Goal: Task Accomplishment & Management: Manage account settings

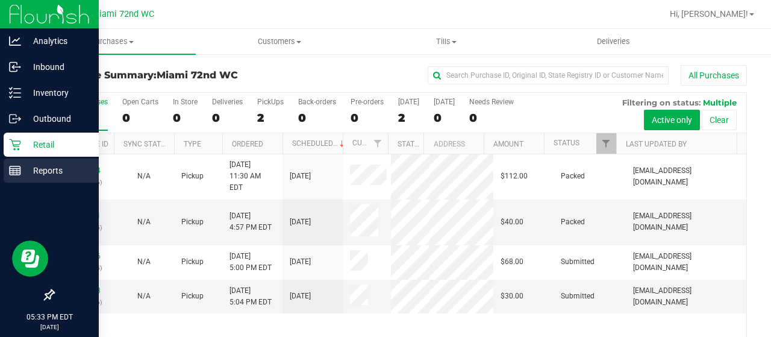
click at [13, 167] on icon at bounding box center [15, 170] width 12 height 12
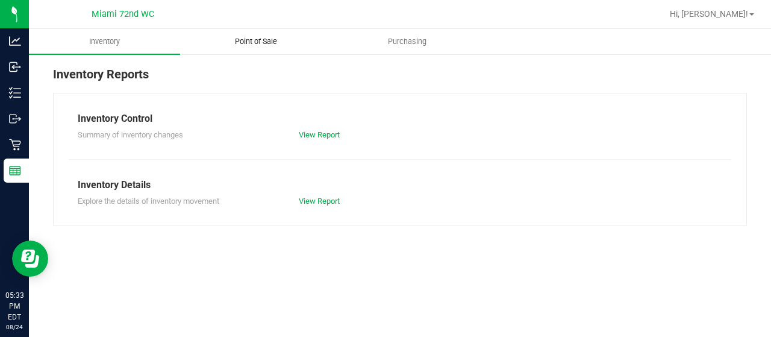
click at [257, 36] on uib-tab-heading "Point of Sale" at bounding box center [256, 42] width 150 height 24
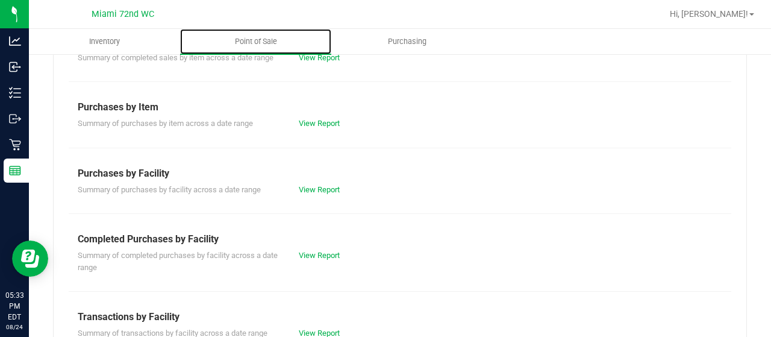
scroll to position [148, 0]
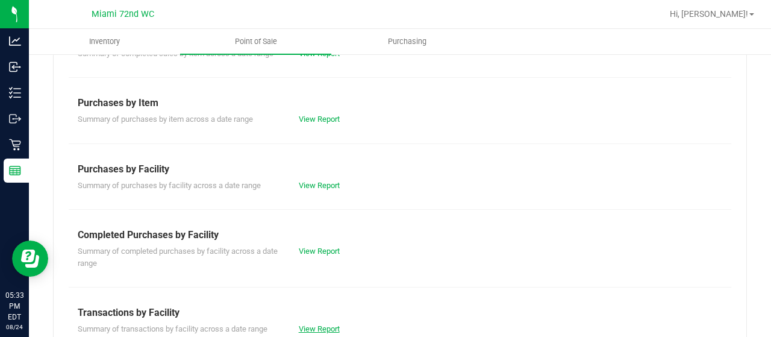
click at [306, 324] on link "View Report" at bounding box center [319, 328] width 41 height 9
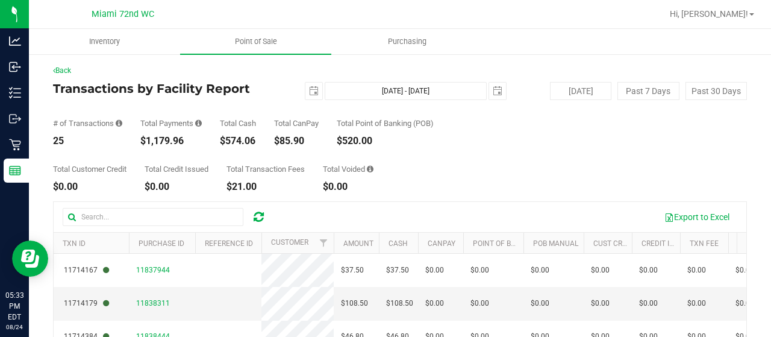
click at [163, 139] on div "$1,179.96" at bounding box center [170, 141] width 61 height 10
copy div "1,179.96"
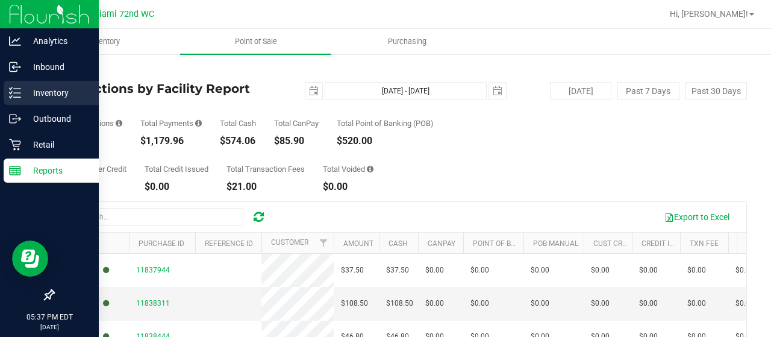
click at [28, 101] on div "Inventory" at bounding box center [51, 93] width 95 height 24
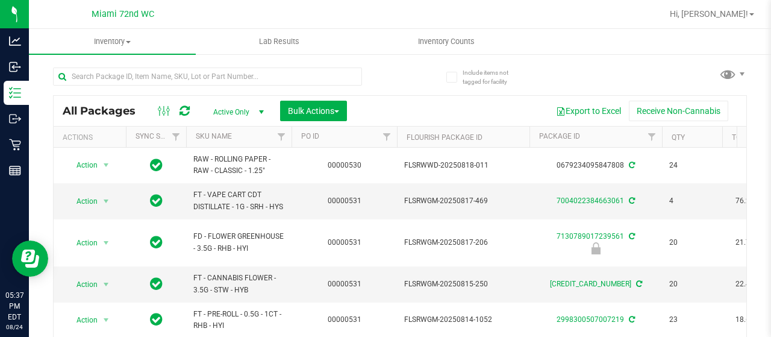
click at [252, 140] on th "SKU Name" at bounding box center [238, 137] width 105 height 21
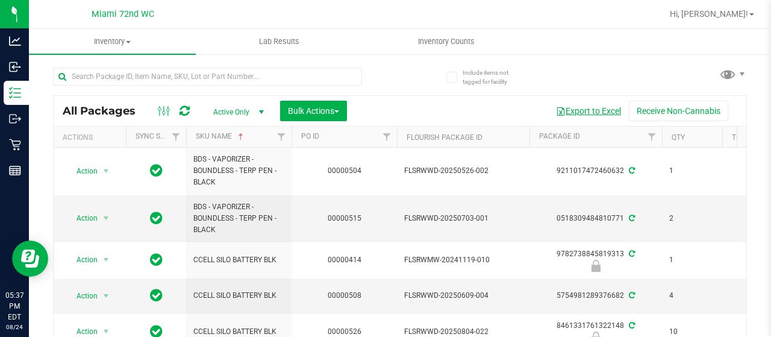
click at [594, 108] on button "Export to Excel" at bounding box center [588, 111] width 81 height 20
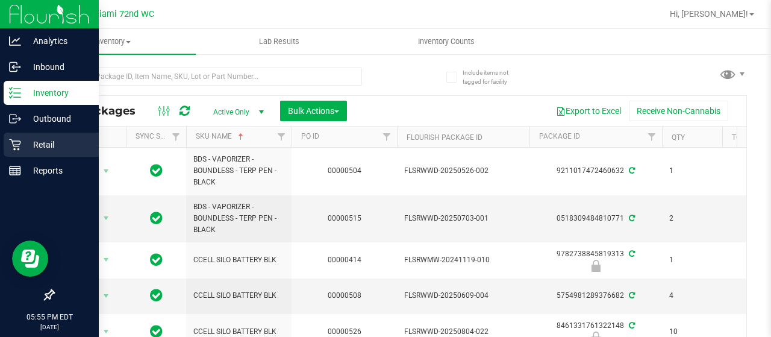
click at [25, 148] on p "Retail" at bounding box center [57, 144] width 72 height 14
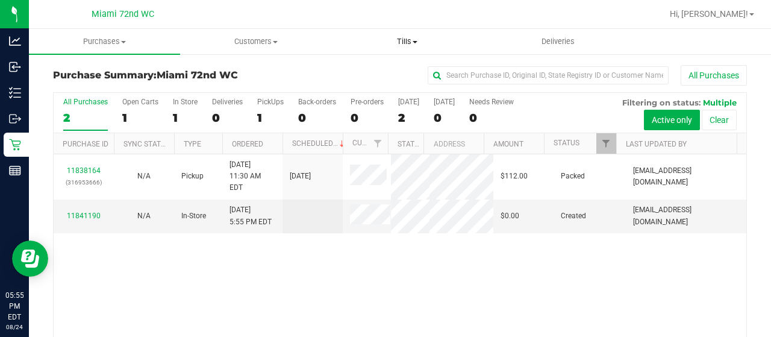
click at [415, 45] on span "Tills" at bounding box center [407, 41] width 150 height 11
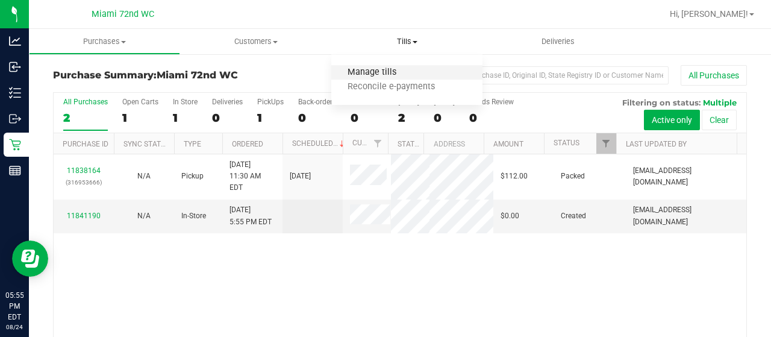
click at [375, 71] on span "Manage tills" at bounding box center [371, 72] width 81 height 10
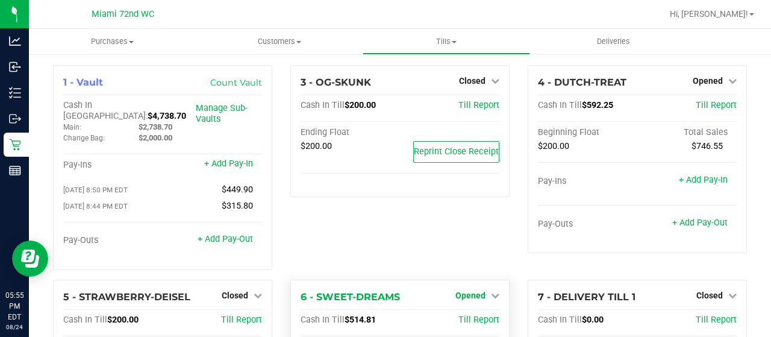
click at [475, 290] on span "Opened" at bounding box center [470, 295] width 30 height 10
click at [464, 313] on div "Close Till" at bounding box center [472, 320] width 89 height 15
click at [464, 315] on link "Close Till" at bounding box center [472, 320] width 33 height 10
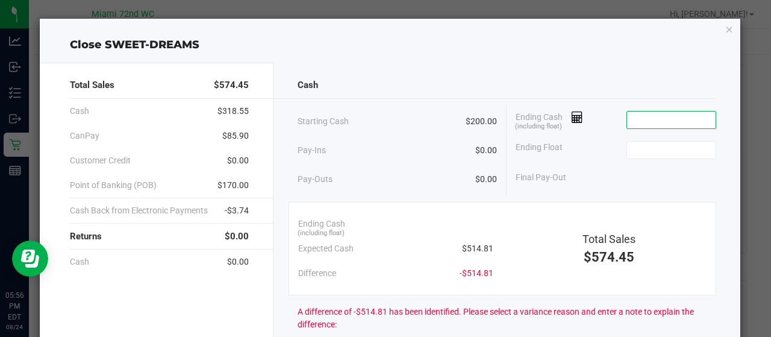
click at [671, 120] on input at bounding box center [671, 119] width 89 height 17
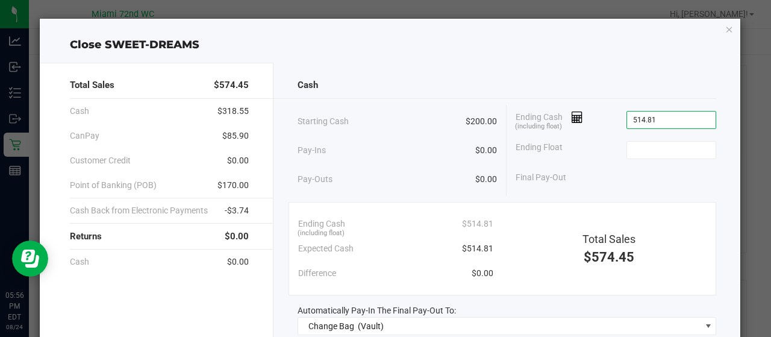
type input "$514.81"
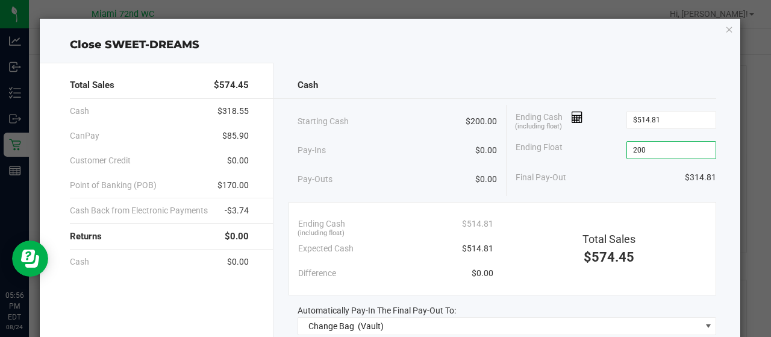
type input "$200.00"
click at [412, 152] on div "Pay-Ins $0.00" at bounding box center [398, 150] width 200 height 25
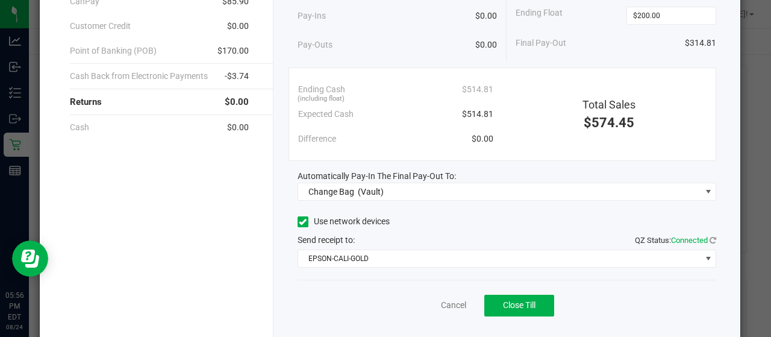
scroll to position [152, 0]
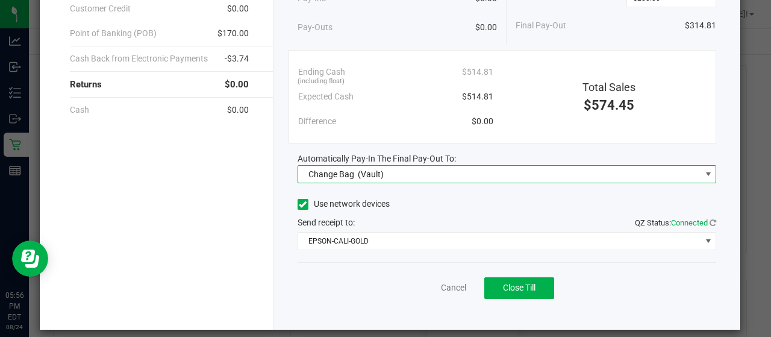
click at [434, 169] on span "Change Bag (Vault)" at bounding box center [499, 174] width 403 height 17
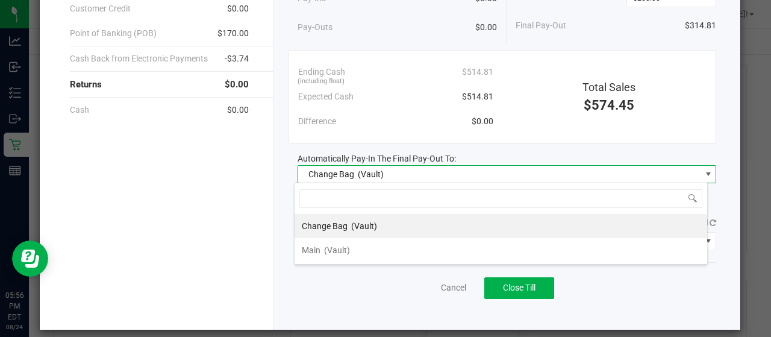
scroll to position [17, 414]
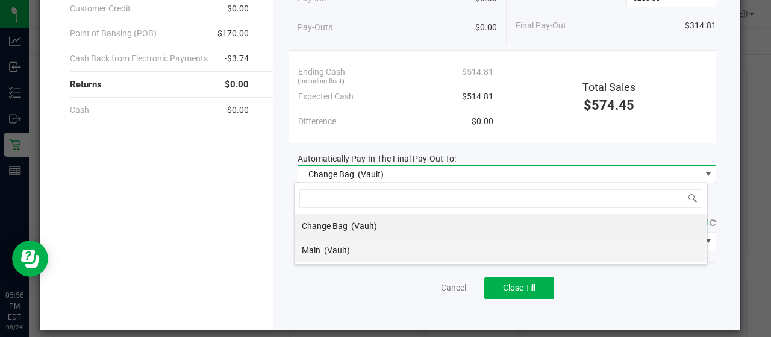
click at [371, 252] on li "Main (Vault)" at bounding box center [501, 250] width 413 height 24
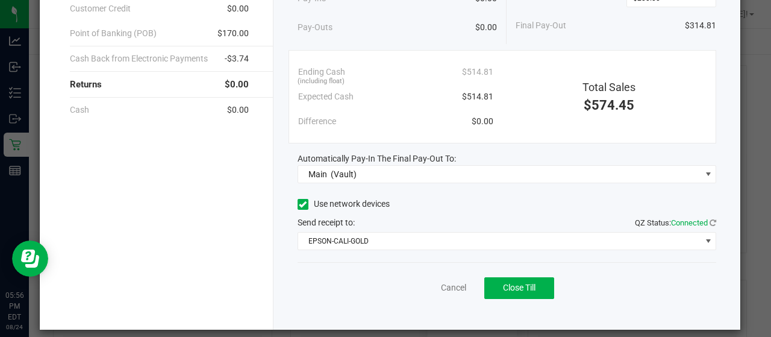
click at [352, 294] on div "Cancel Close Till" at bounding box center [507, 285] width 419 height 46
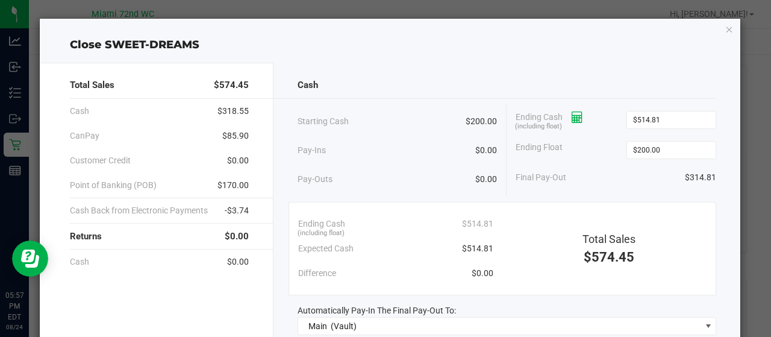
click at [572, 115] on icon at bounding box center [577, 117] width 11 height 8
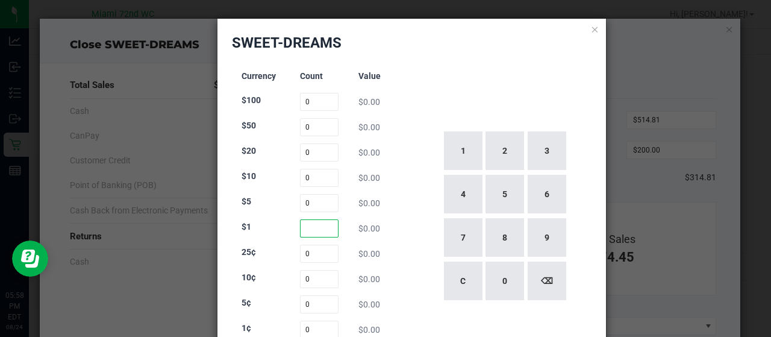
click at [327, 227] on input at bounding box center [319, 228] width 39 height 18
type input "191"
type input "18"
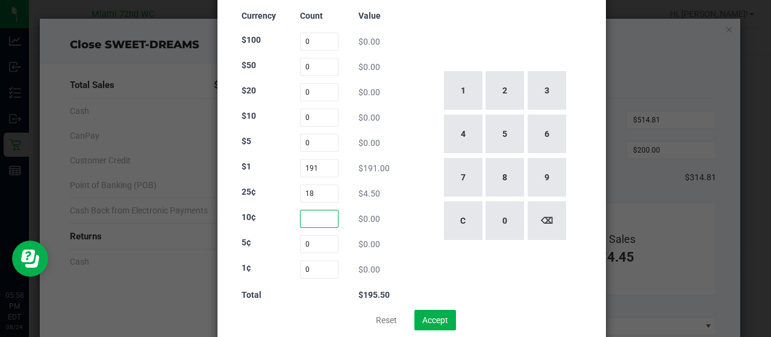
scroll to position [65, 0]
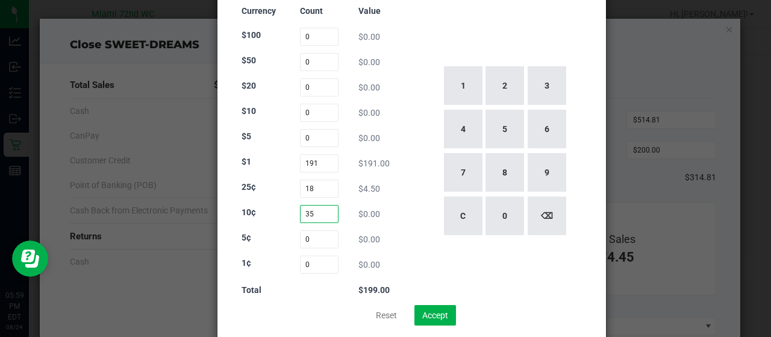
type input "35"
type input "10"
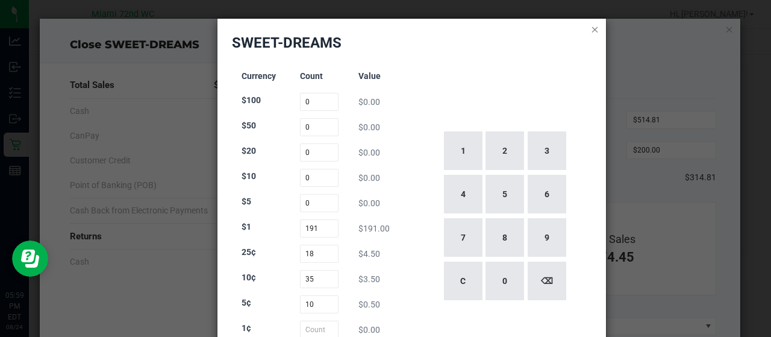
type input "0"
click at [591, 28] on icon at bounding box center [595, 29] width 8 height 14
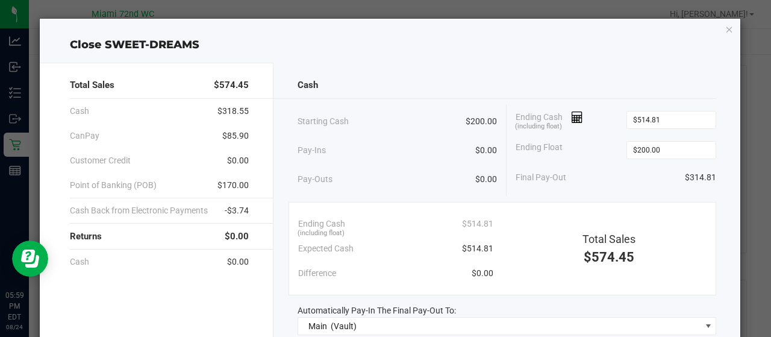
scroll to position [160, 0]
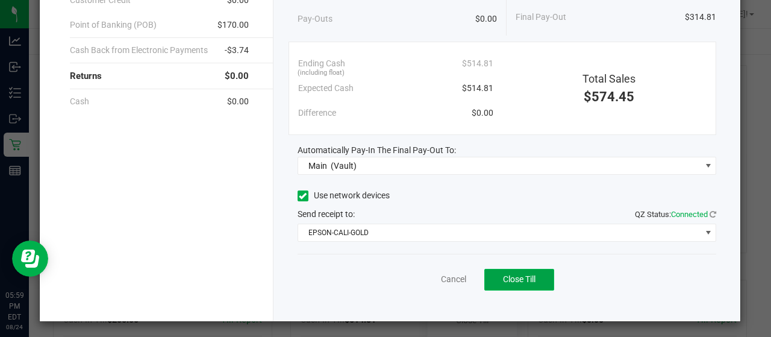
click at [527, 280] on span "Close Till" at bounding box center [519, 279] width 33 height 10
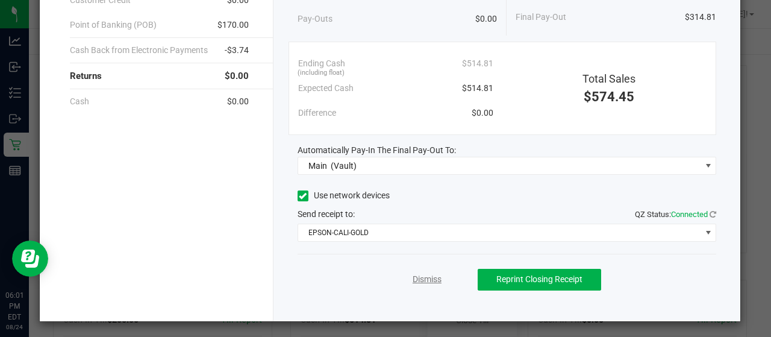
click at [414, 278] on link "Dismiss" at bounding box center [427, 279] width 29 height 13
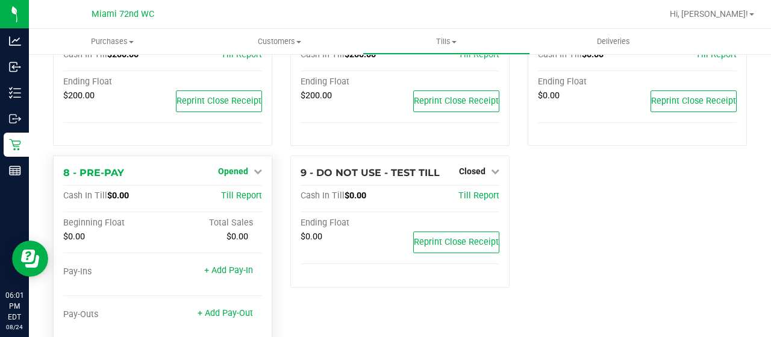
scroll to position [298, 0]
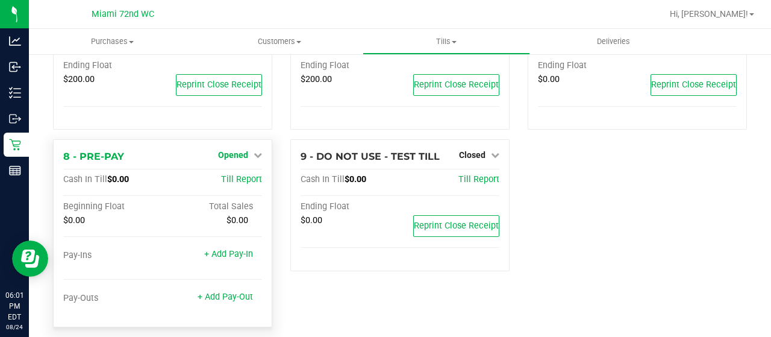
click at [234, 150] on span "Opened" at bounding box center [233, 155] width 30 height 10
click at [234, 175] on link "Close Till" at bounding box center [235, 180] width 33 height 10
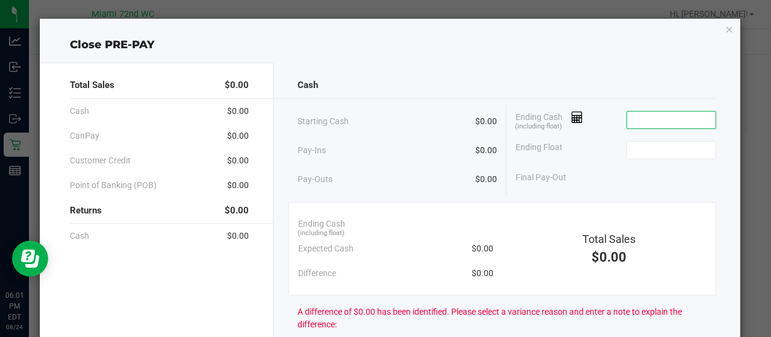
click at [646, 117] on input at bounding box center [671, 119] width 89 height 17
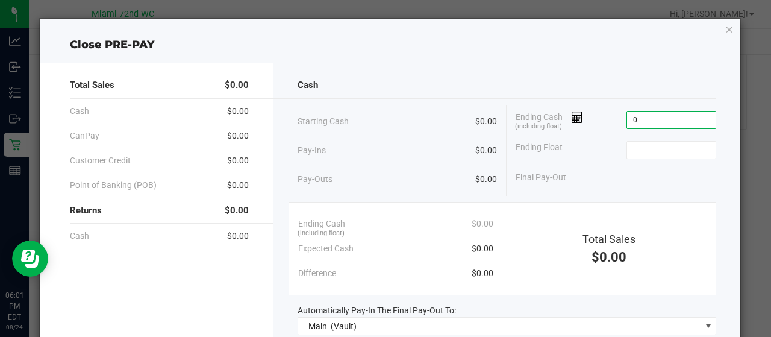
type input "$0.00"
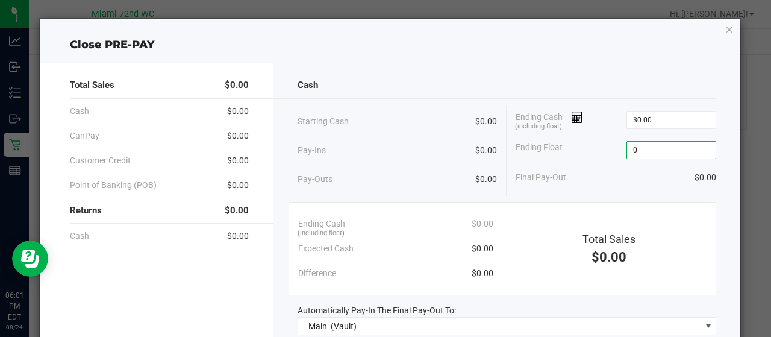
type input "$0.00"
click at [425, 194] on div "Pay-Outs $0.00" at bounding box center [398, 179] width 200 height 33
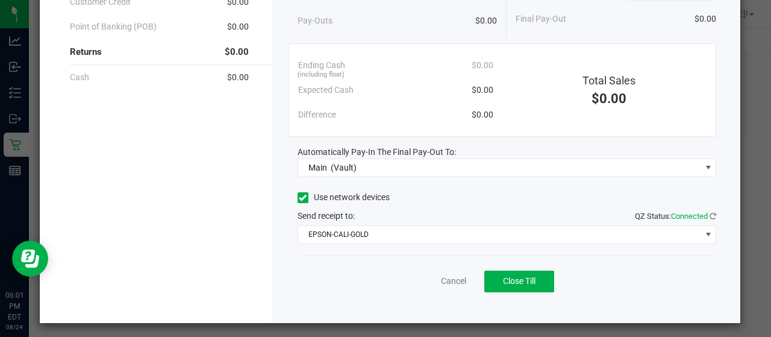
scroll to position [160, 0]
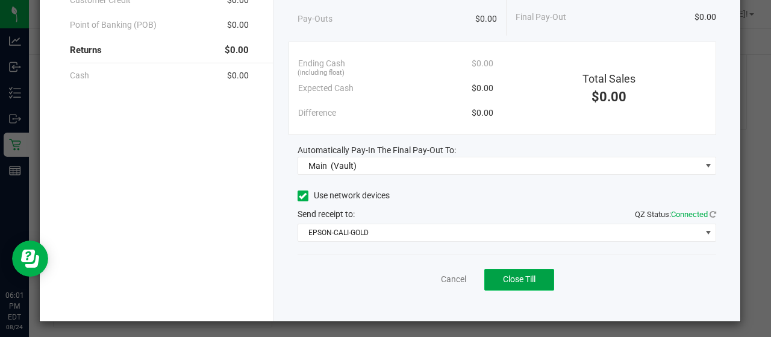
click at [510, 271] on button "Close Till" at bounding box center [519, 280] width 70 height 22
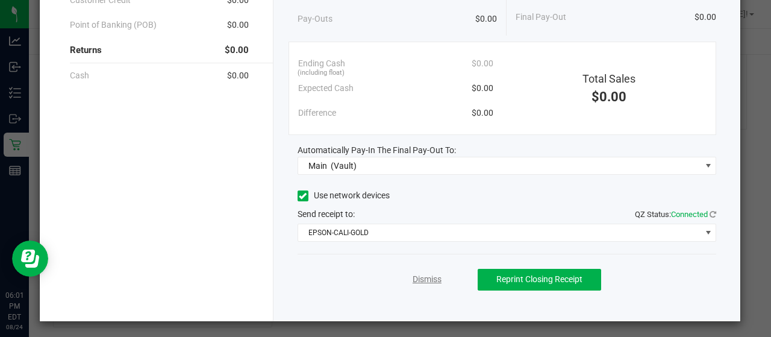
click at [413, 275] on link "Dismiss" at bounding box center [427, 279] width 29 height 13
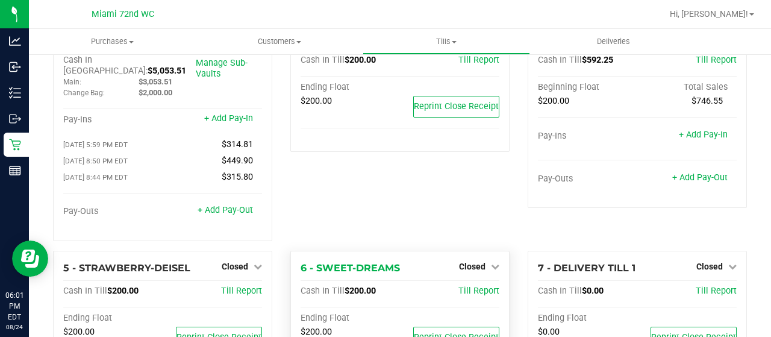
scroll to position [0, 0]
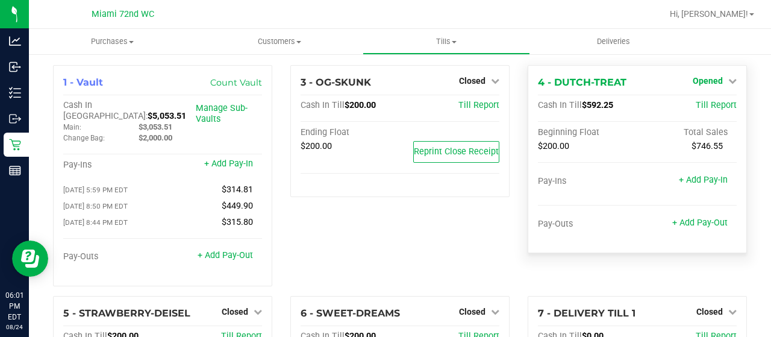
click at [701, 77] on span "Opened" at bounding box center [708, 81] width 30 height 10
click at [695, 110] on link "Close Till" at bounding box center [709, 106] width 33 height 10
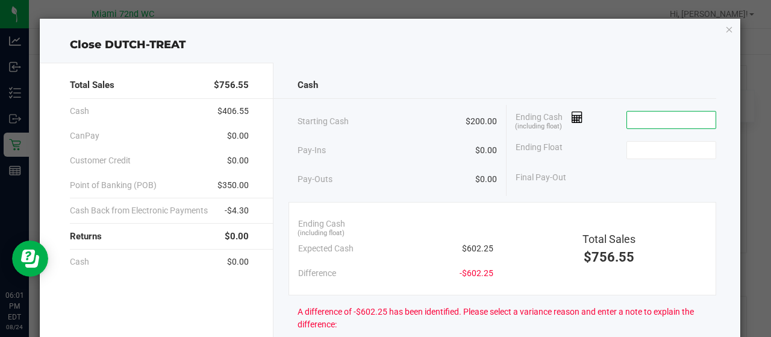
click at [678, 118] on input at bounding box center [671, 119] width 89 height 17
type input "0"
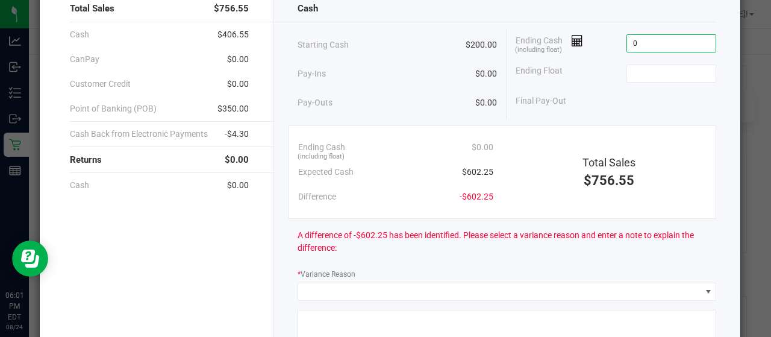
scroll to position [79, 0]
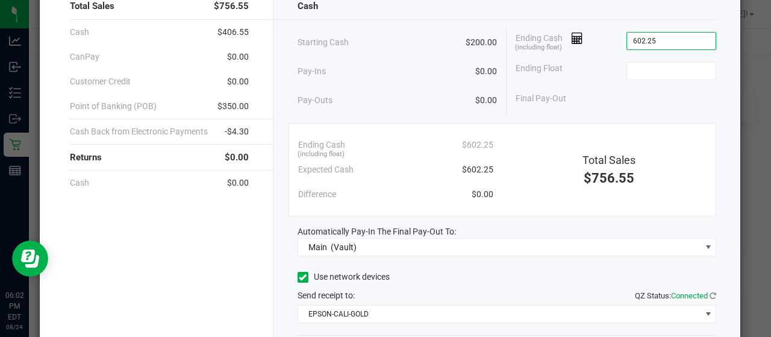
type input "$602.25"
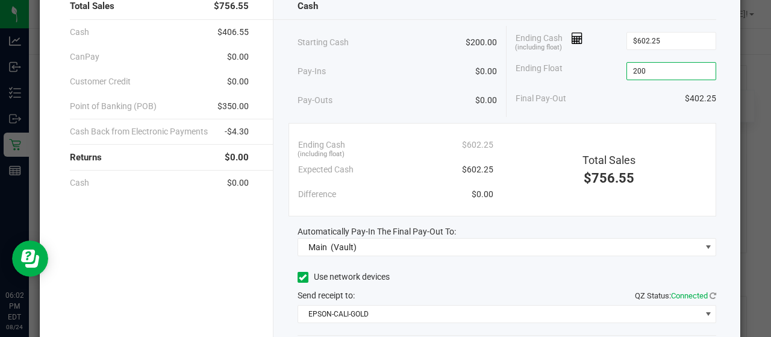
type input "$200.00"
click at [375, 59] on div "Pay-Ins $0.00" at bounding box center [398, 71] width 200 height 25
click at [577, 37] on icon at bounding box center [577, 38] width 11 height 8
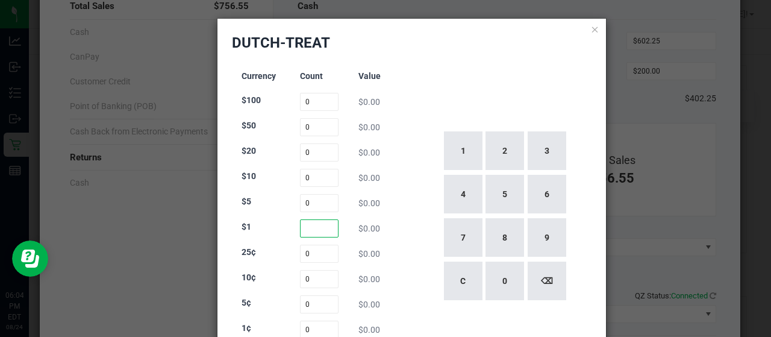
click at [318, 236] on input at bounding box center [319, 228] width 39 height 18
type input "186"
type input "40"
type input "27"
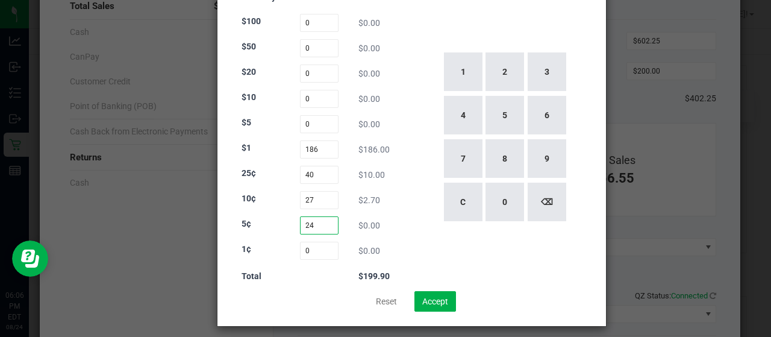
scroll to position [0, 0]
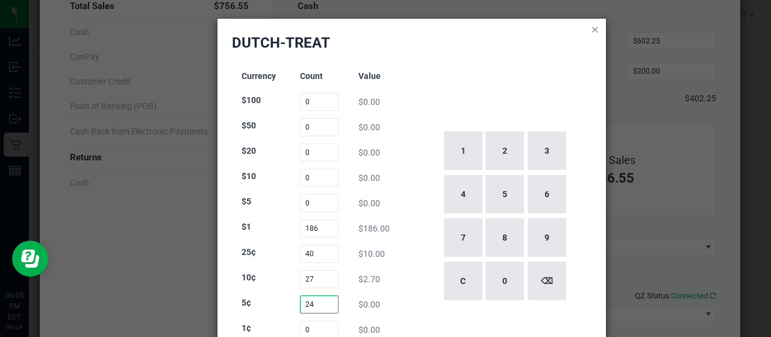
type input "24"
click at [591, 30] on icon at bounding box center [595, 29] width 8 height 14
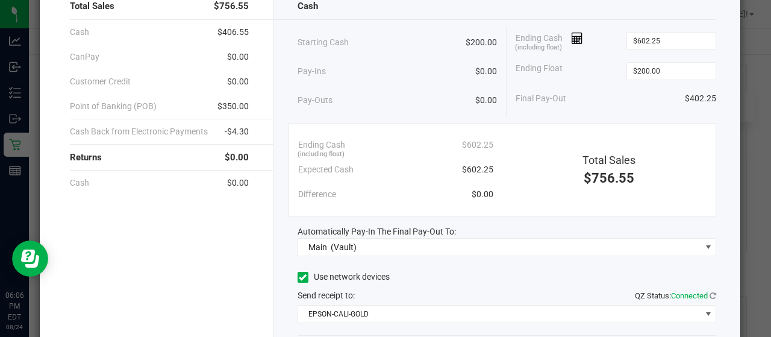
scroll to position [160, 0]
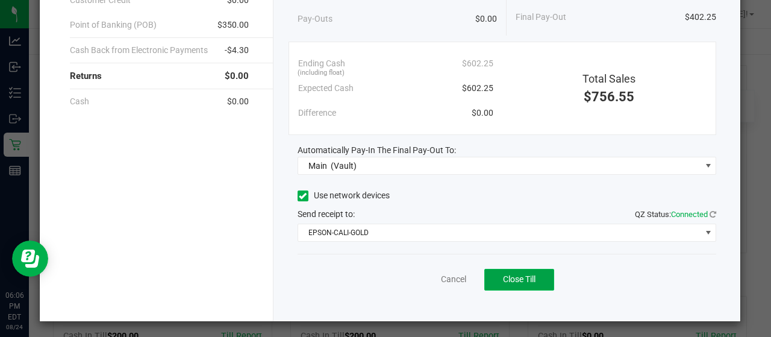
click at [510, 271] on button "Close Till" at bounding box center [519, 280] width 70 height 22
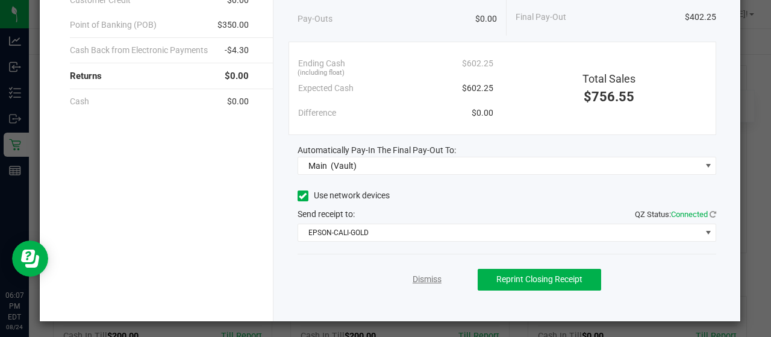
click at [429, 273] on link "Dismiss" at bounding box center [427, 279] width 29 height 13
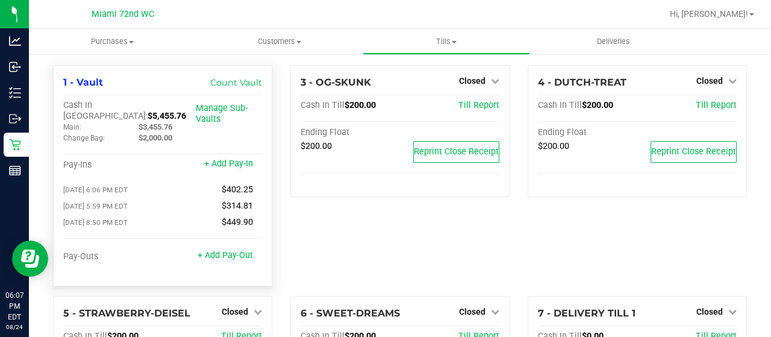
click at [148, 111] on span "$5,455.76" at bounding box center [167, 116] width 39 height 10
copy span "5,455.76"
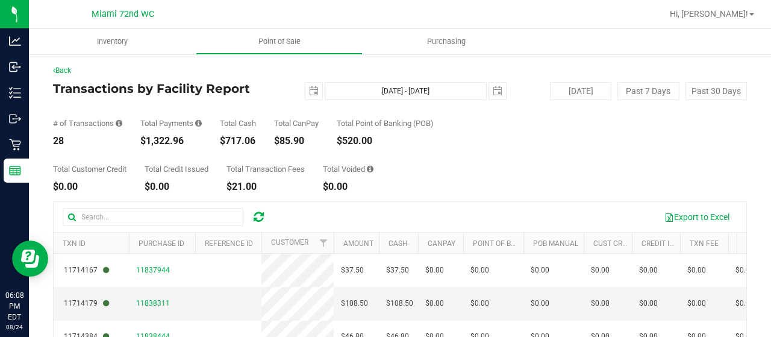
click at [164, 143] on div "$1,322.96" at bounding box center [170, 141] width 61 height 10
copy div "1,322.96"
click at [309, 95] on span "select" at bounding box center [314, 91] width 10 height 10
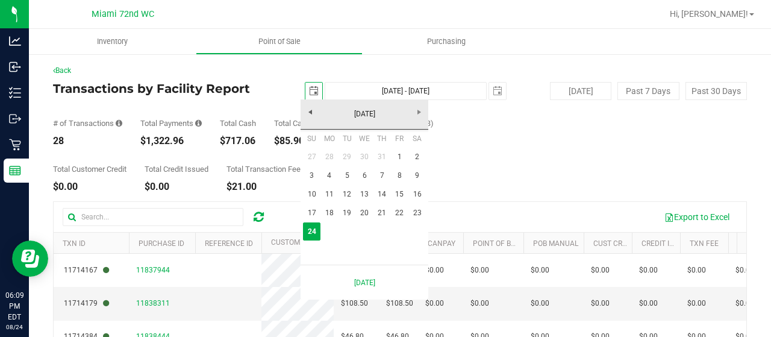
scroll to position [0, 30]
click at [327, 207] on link "18" at bounding box center [329, 213] width 17 height 19
type input "[DATE]"
type input "[DATE] - [DATE]"
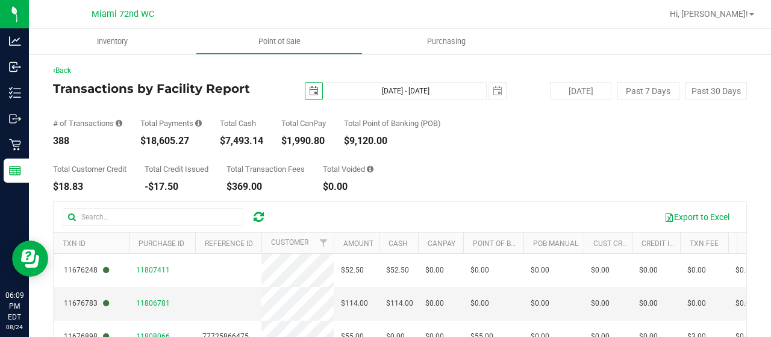
click at [171, 138] on div "$18,605.27" at bounding box center [170, 141] width 61 height 10
copy div "18,605.27"
click at [307, 96] on span "select" at bounding box center [313, 91] width 17 height 17
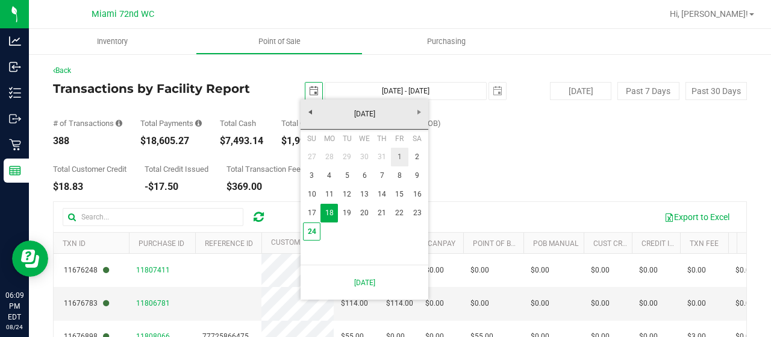
click at [395, 154] on link "1" at bounding box center [399, 157] width 17 height 19
type input "[DATE]"
type input "[DATE] - [DATE]"
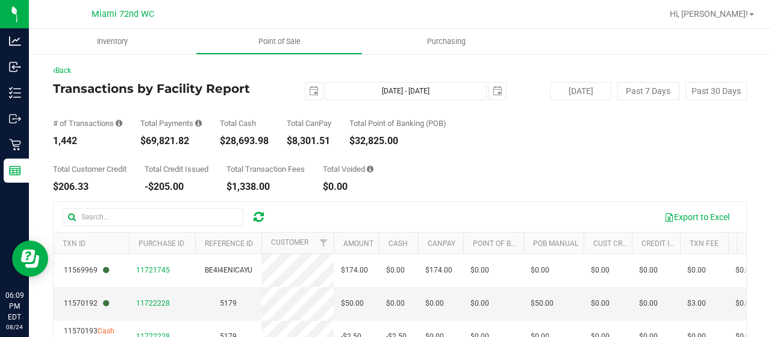
click at [164, 145] on div "$69,821.82" at bounding box center [170, 141] width 61 height 10
copy div "69,821.82"
click at [308, 98] on div "Back Transactions by Facility Report [DATE] [DATE] - [DATE] [DATE] [DATE] Past …" at bounding box center [400, 280] width 694 height 430
click at [308, 98] on span "select" at bounding box center [313, 91] width 17 height 17
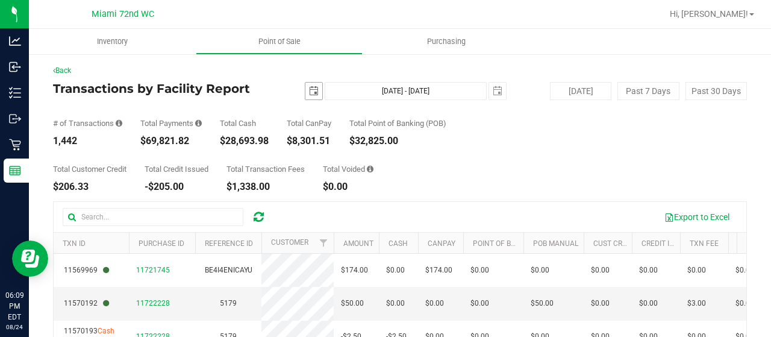
scroll to position [0, 30]
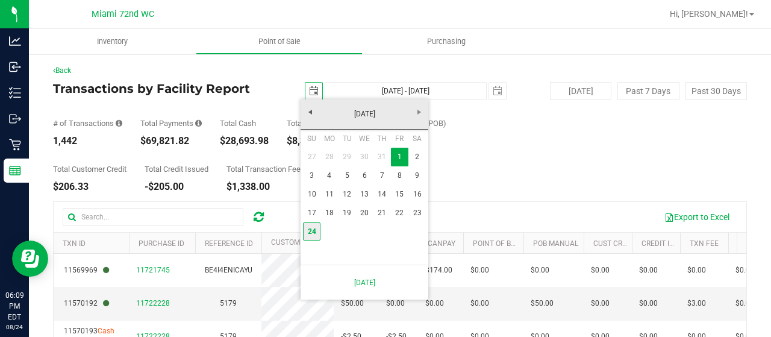
click at [313, 230] on link "24" at bounding box center [311, 231] width 17 height 19
type input "[DATE]"
type input "[DATE] - [DATE]"
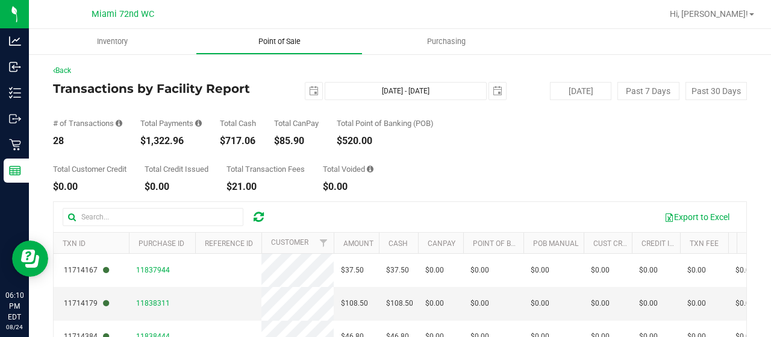
click at [283, 38] on span "Point of Sale" at bounding box center [279, 41] width 75 height 11
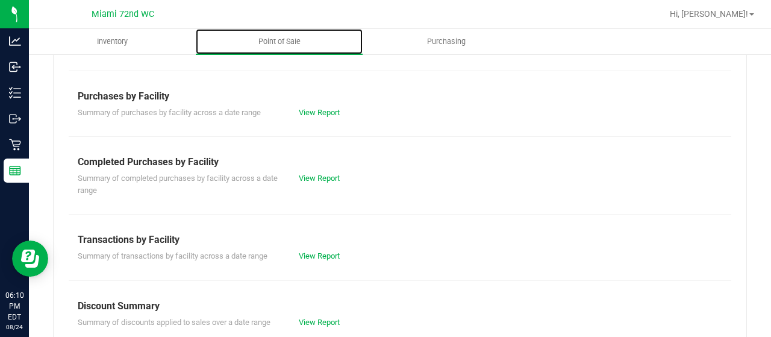
scroll to position [221, 0]
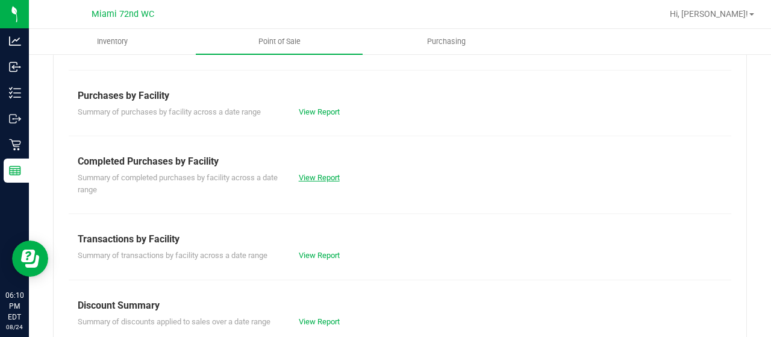
click at [326, 175] on link "View Report" at bounding box center [319, 177] width 41 height 9
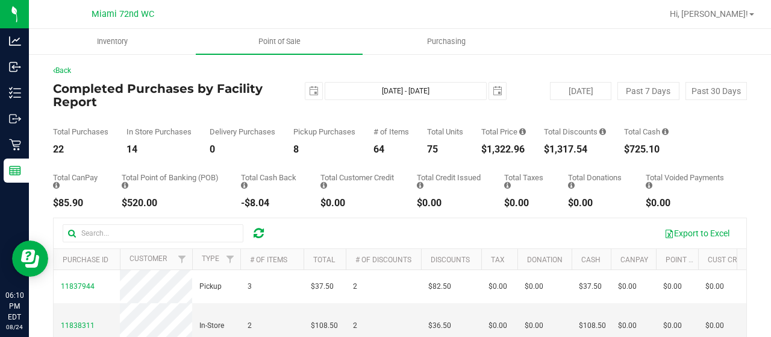
click at [575, 146] on div "$1,317.54" at bounding box center [575, 150] width 62 height 10
copy div "1,317.54"
click at [286, 45] on span "Point of Sale" at bounding box center [279, 41] width 75 height 11
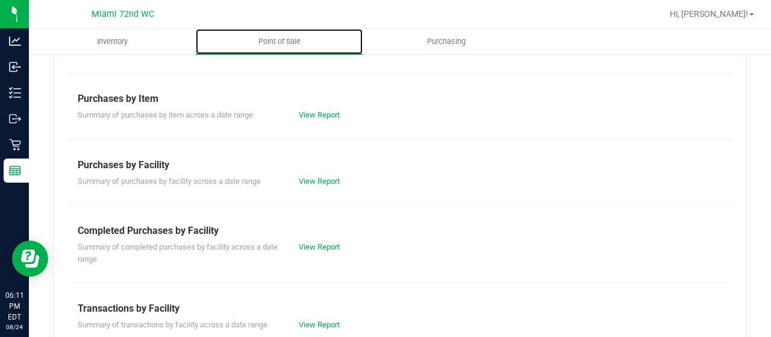
scroll to position [212, 0]
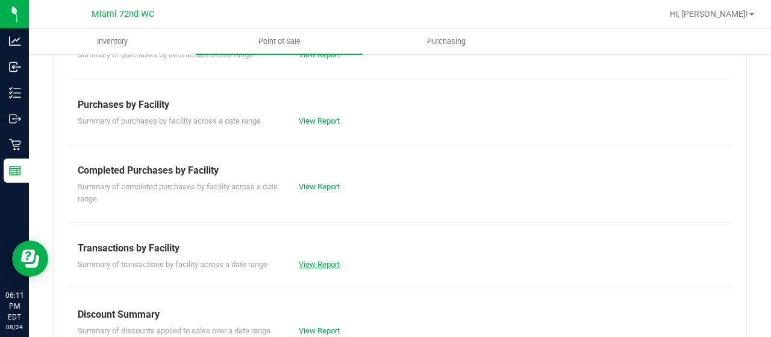
click at [324, 265] on link "View Report" at bounding box center [319, 264] width 41 height 9
